Goal: Task Accomplishment & Management: Manage account settings

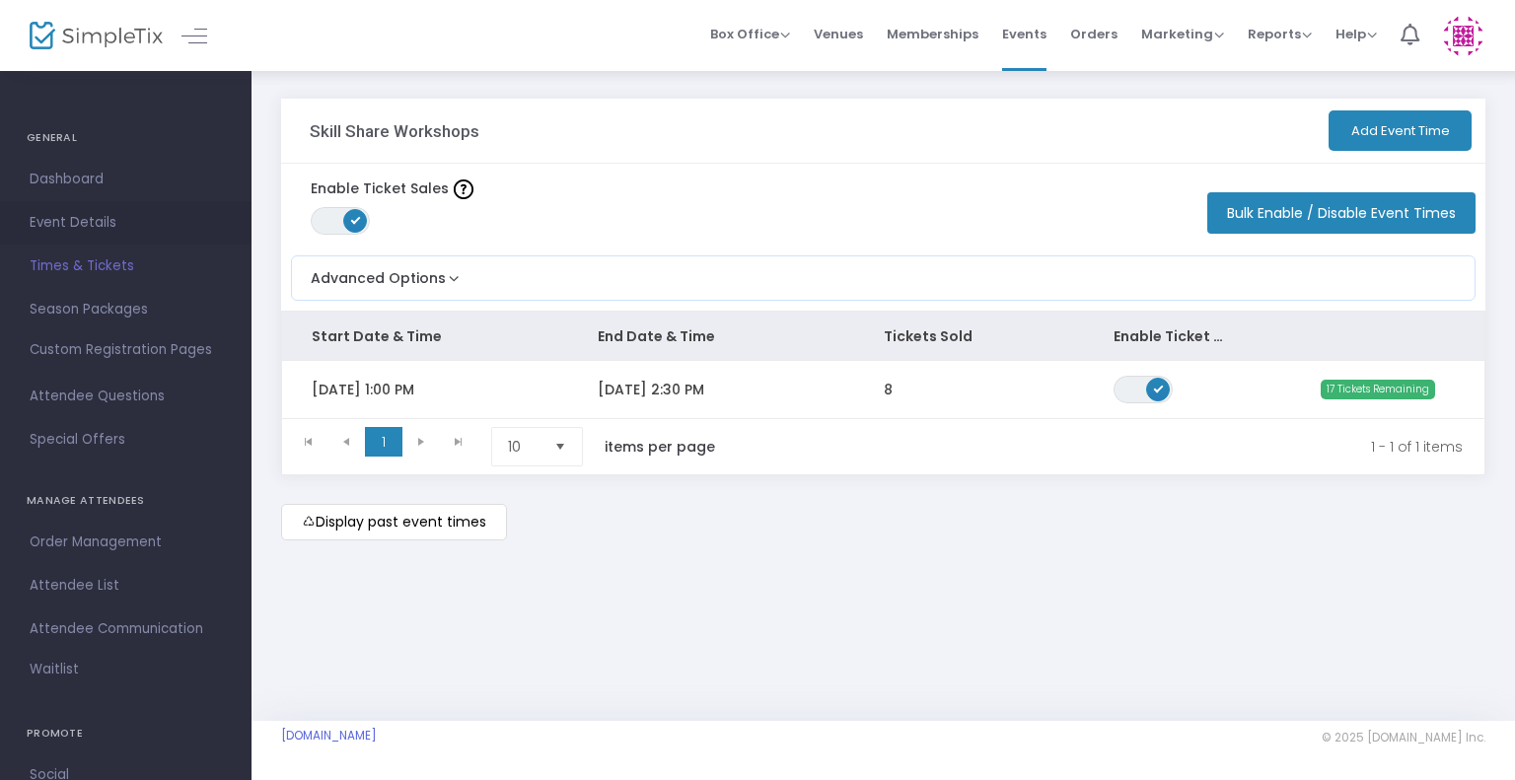
click at [95, 224] on span "Event Details" at bounding box center [126, 223] width 192 height 26
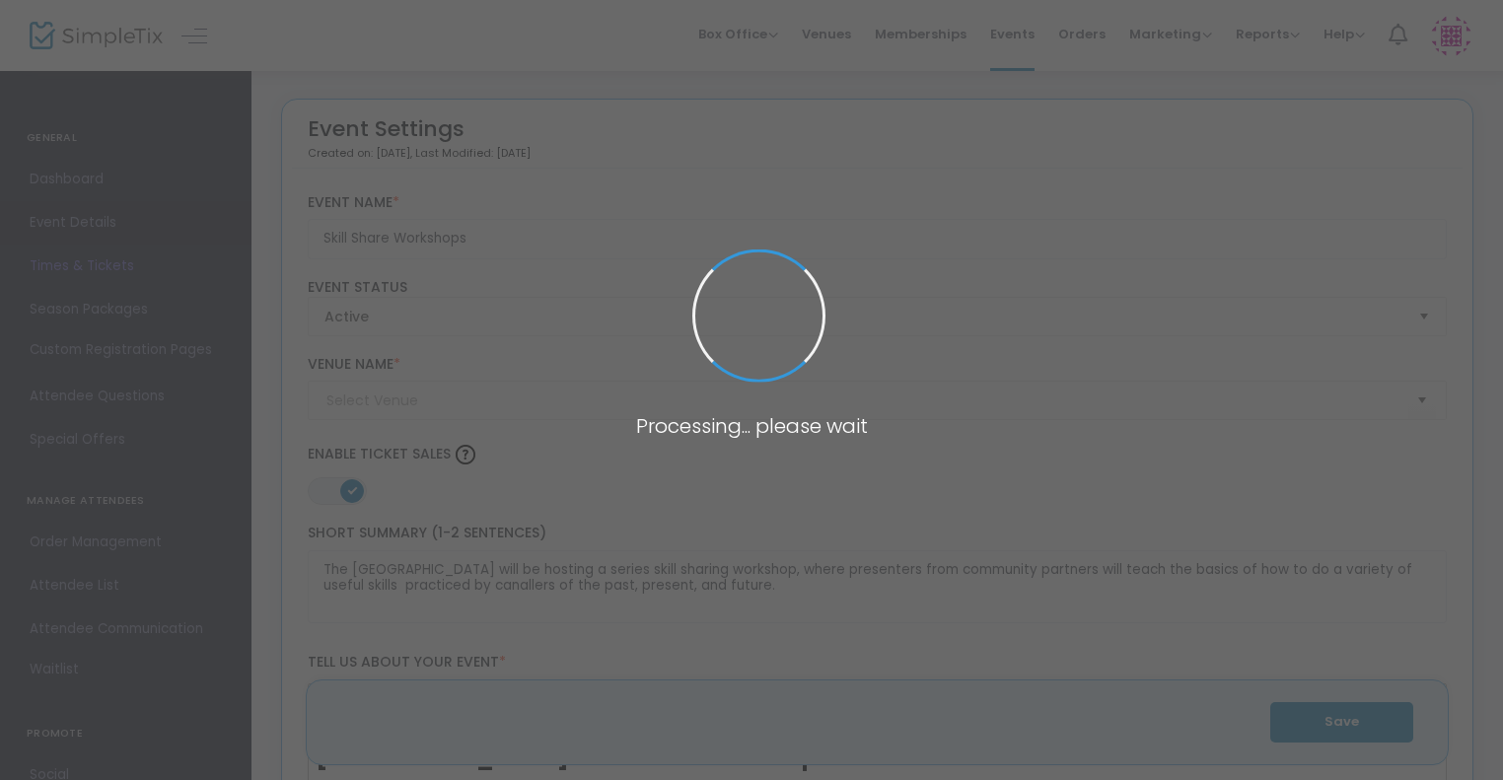
type input "[GEOGRAPHIC_DATA] ([GEOGRAPHIC_DATA])"
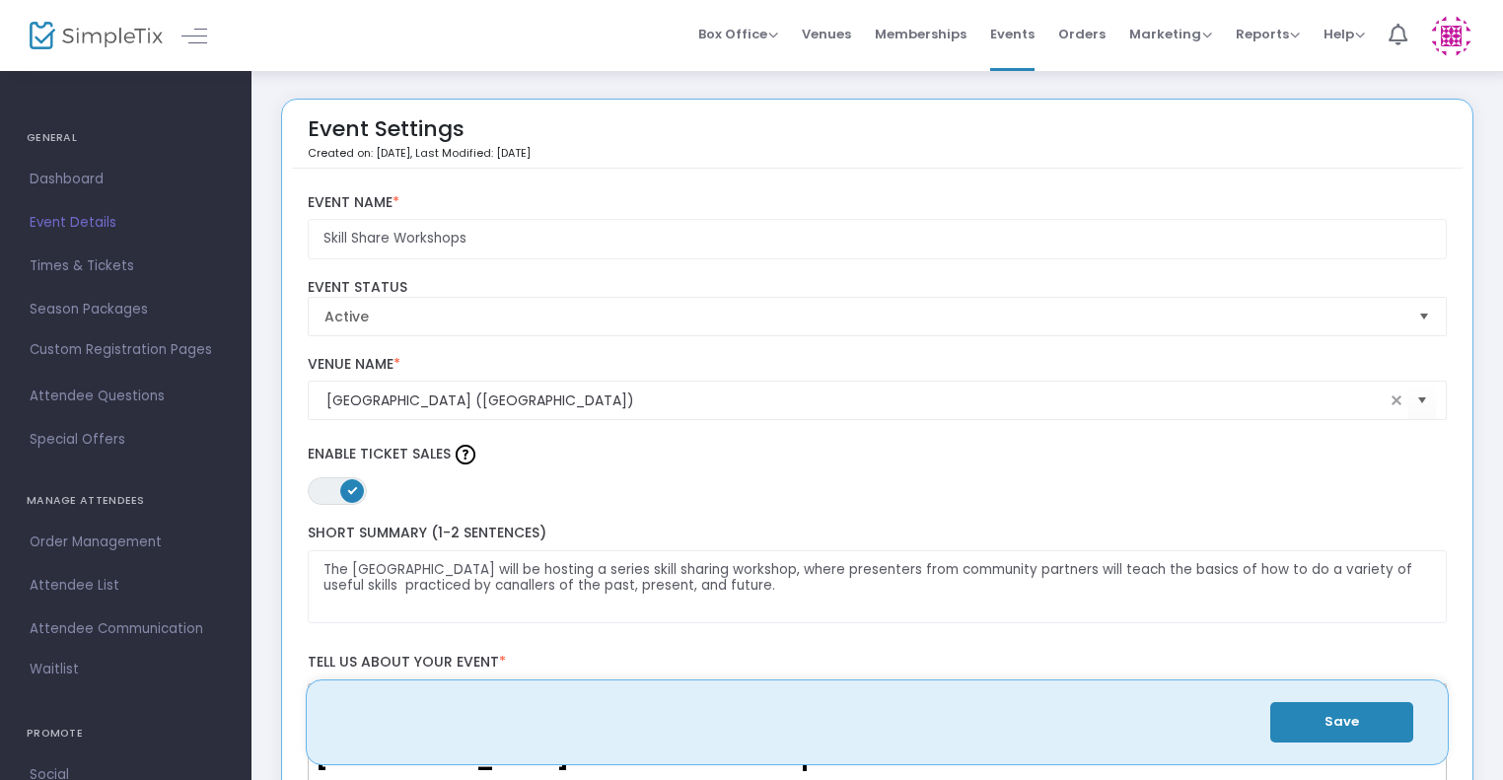
drag, startPoint x: 1499, startPoint y: 107, endPoint x: 1502, endPoint y: 222, distance: 115.4
click at [48, 177] on span "Dashboard" at bounding box center [126, 180] width 192 height 26
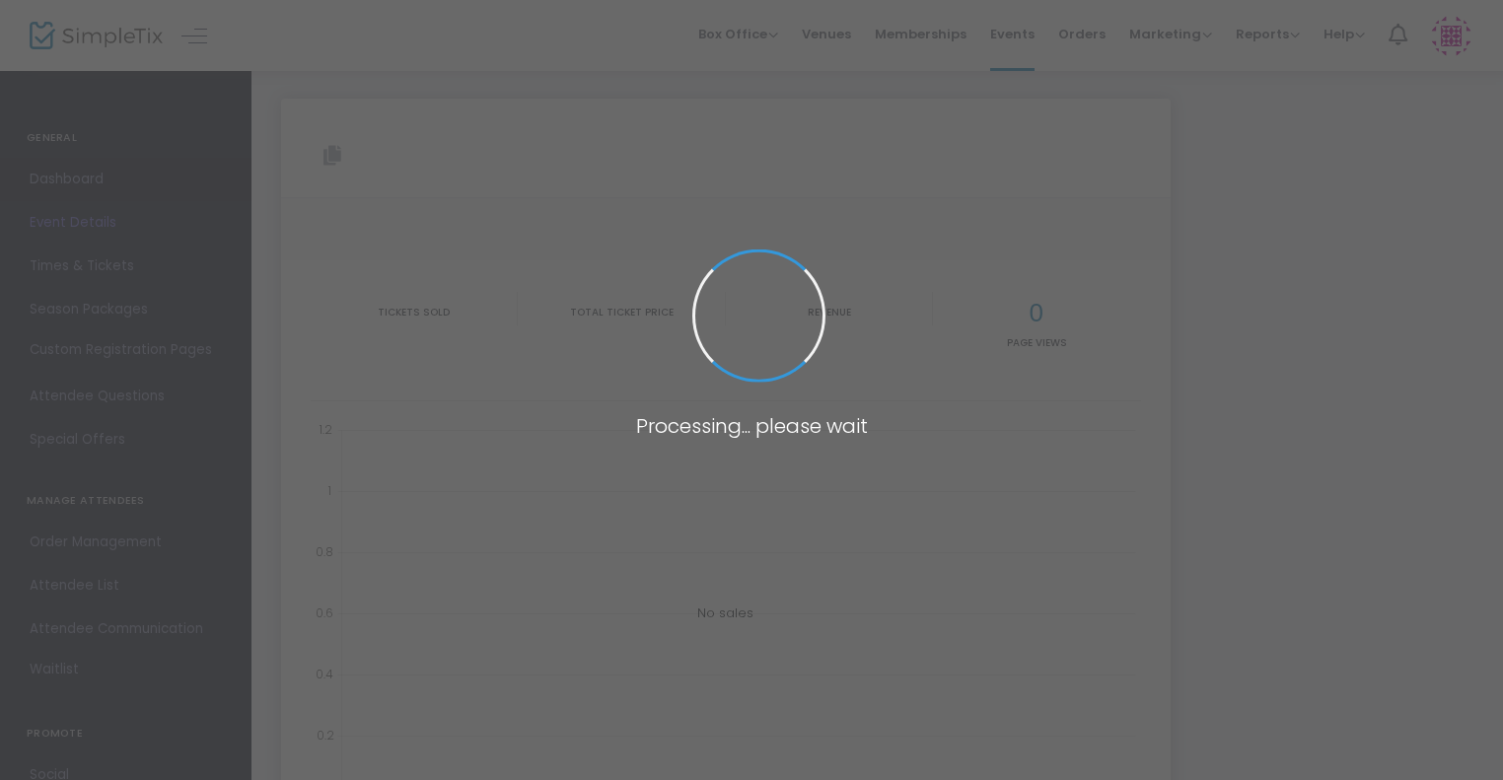
type input "[URL][DOMAIN_NAME]"
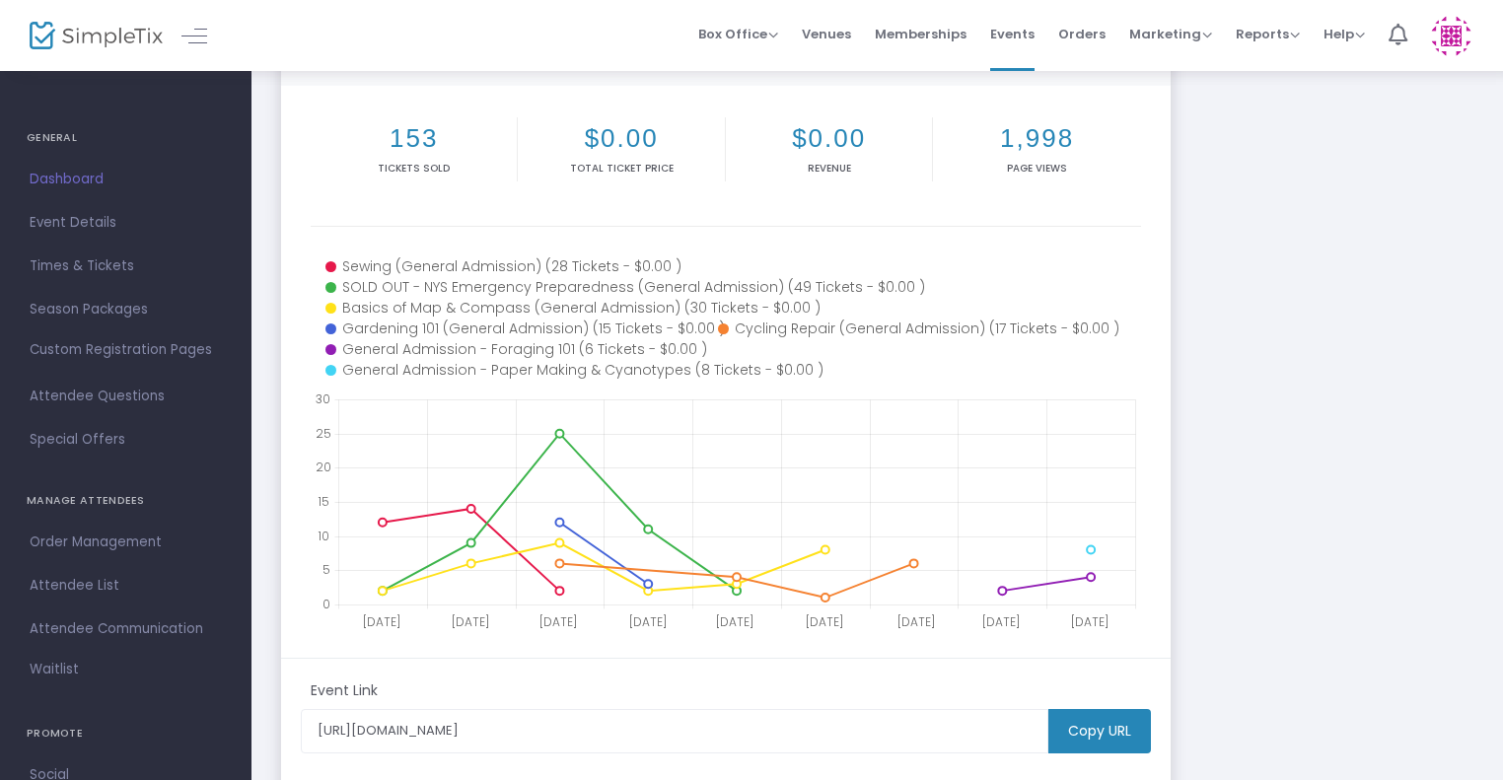
scroll to position [245, 0]
